Goal: Task Accomplishment & Management: Manage account settings

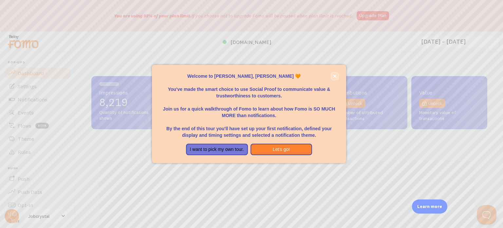
click at [336, 75] on icon "close," at bounding box center [334, 75] width 3 height 3
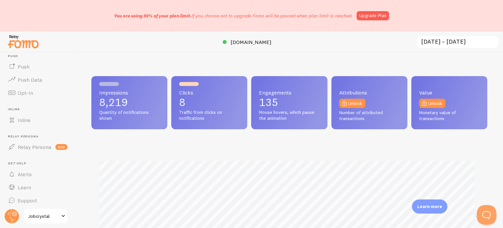
scroll to position [114, 0]
click at [36, 215] on span "Jobcrystal" at bounding box center [43, 216] width 31 height 8
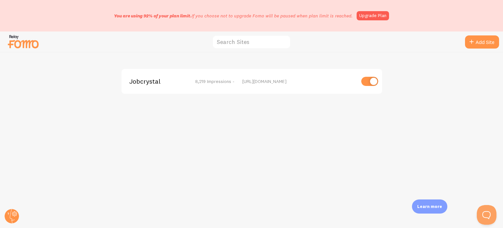
click at [366, 81] on input "checkbox" at bounding box center [370, 81] width 17 height 9
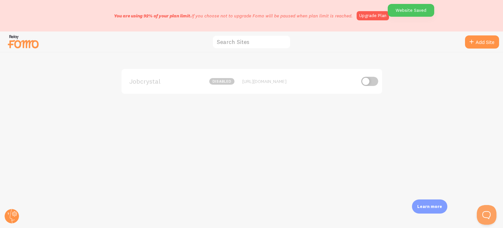
click at [376, 82] on input "checkbox" at bounding box center [370, 81] width 17 height 9
checkbox input "true"
click at [6, 217] on circle at bounding box center [12, 216] width 14 height 14
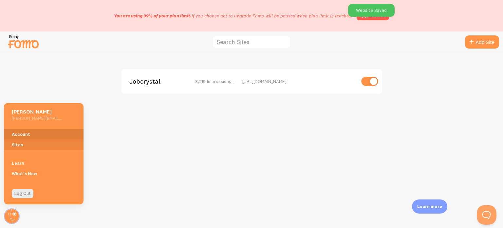
click at [27, 134] on link "Account" at bounding box center [44, 134] width 80 height 10
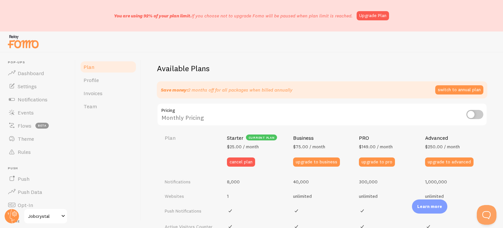
scroll to position [237, 0]
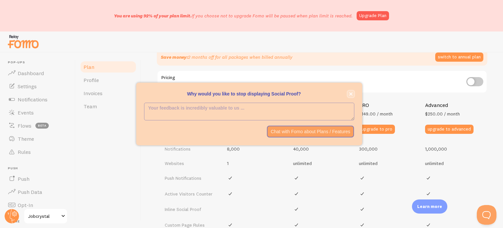
click at [351, 95] on icon "close," at bounding box center [350, 93] width 3 height 3
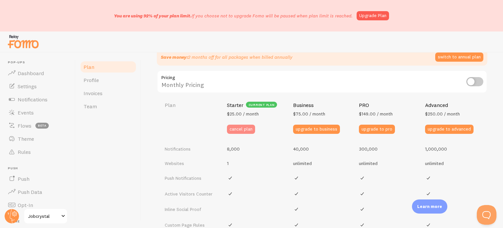
click at [237, 127] on button "cancel plan" at bounding box center [241, 129] width 28 height 9
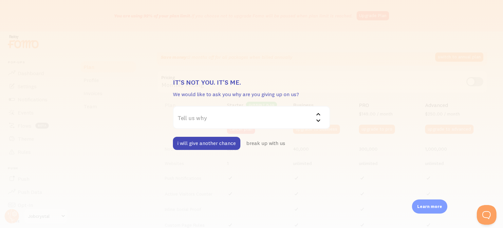
click at [259, 118] on label "Tell us why" at bounding box center [251, 117] width 157 height 23
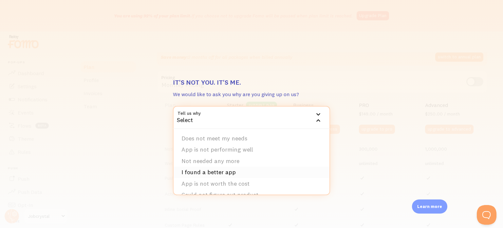
scroll to position [21, 0]
click at [195, 186] on li "Other" at bounding box center [252, 185] width 156 height 11
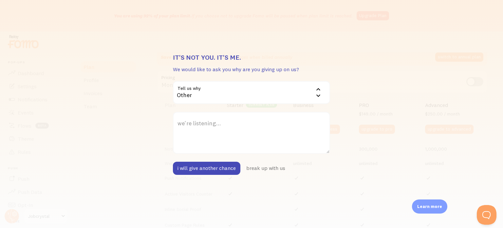
click at [206, 115] on label "we're listening..." at bounding box center [251, 123] width 157 height 23
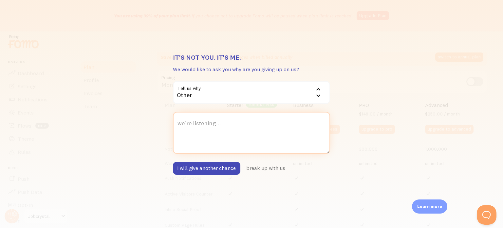
click at [206, 115] on textarea "we're listening..." at bounding box center [251, 133] width 157 height 42
type textarea "Just a cash flow issue at this time"
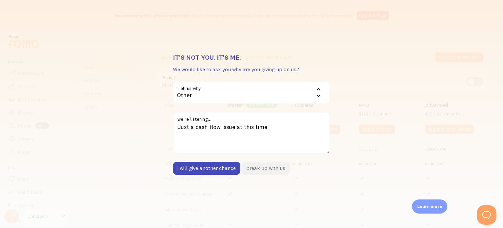
click at [262, 169] on button "break up with us" at bounding box center [266, 168] width 48 height 13
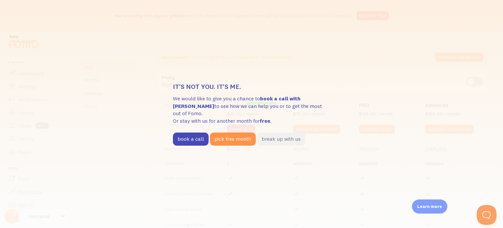
click at [280, 133] on button "break up with us" at bounding box center [281, 138] width 48 height 13
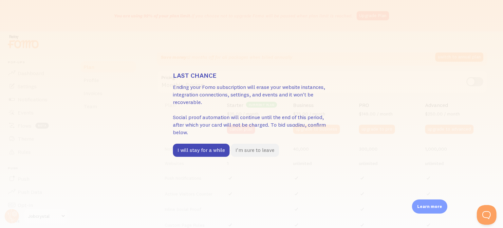
click at [255, 150] on button "I'm sure to leave" at bounding box center [255, 150] width 48 height 13
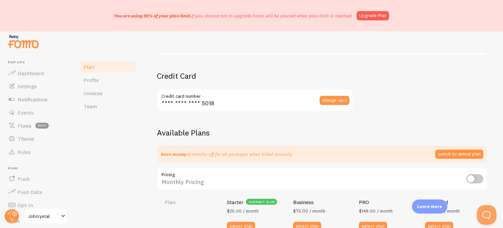
scroll to position [62, 0]
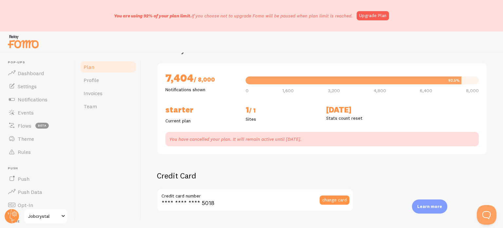
click at [36, 215] on span "Jobcrystal" at bounding box center [43, 216] width 31 height 8
click at [94, 82] on span "Profile" at bounding box center [91, 80] width 15 height 7
